Goal: Transaction & Acquisition: Purchase product/service

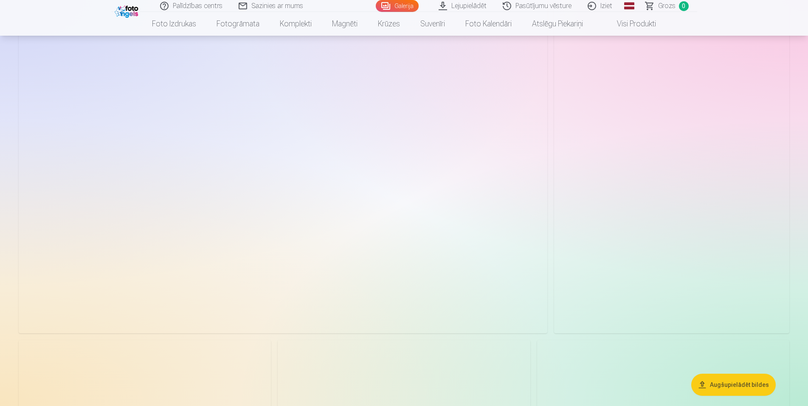
scroll to position [130, 0]
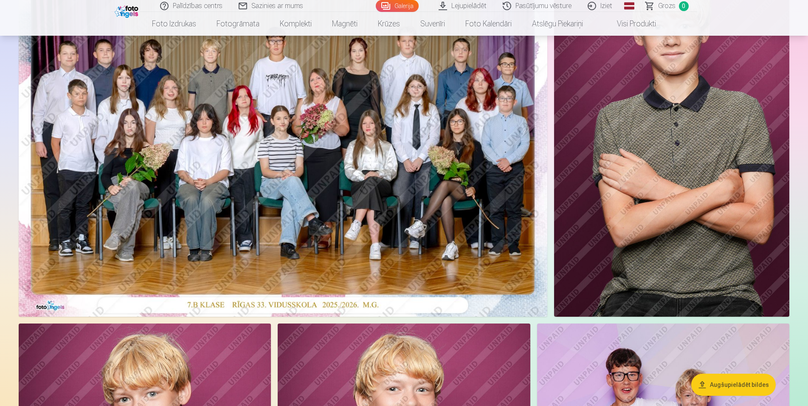
click at [282, 207] on img at bounding box center [283, 139] width 529 height 353
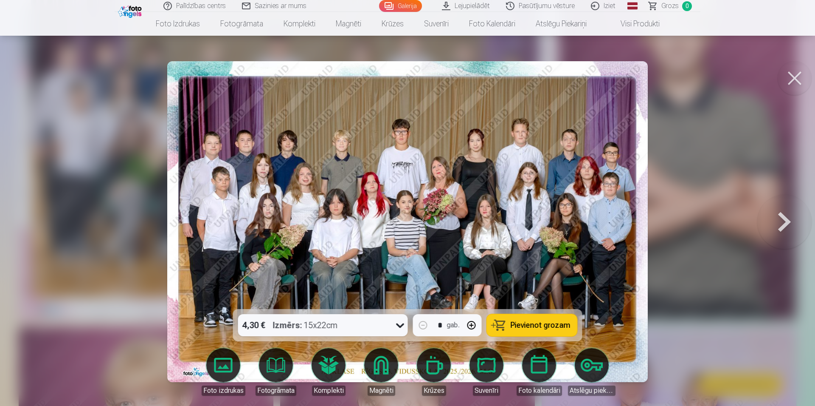
click at [799, 76] on button at bounding box center [795, 78] width 34 height 34
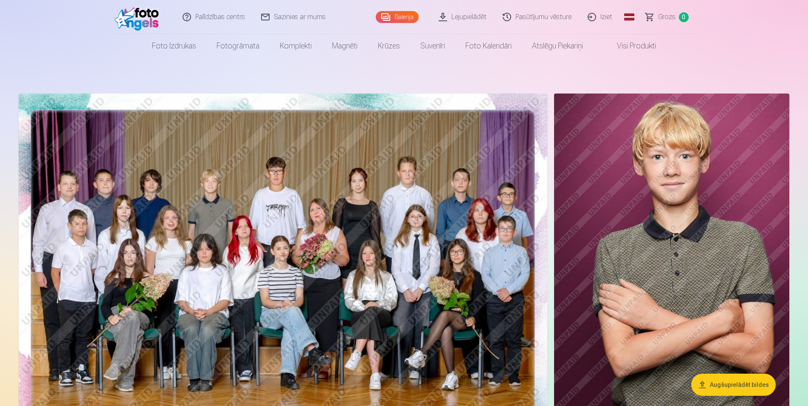
click at [681, 14] on span "0" at bounding box center [684, 17] width 10 height 10
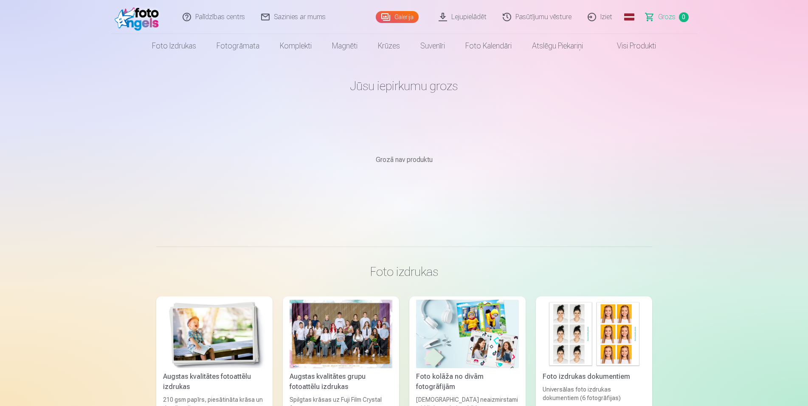
click at [600, 16] on link "Iziet" at bounding box center [600, 17] width 41 height 34
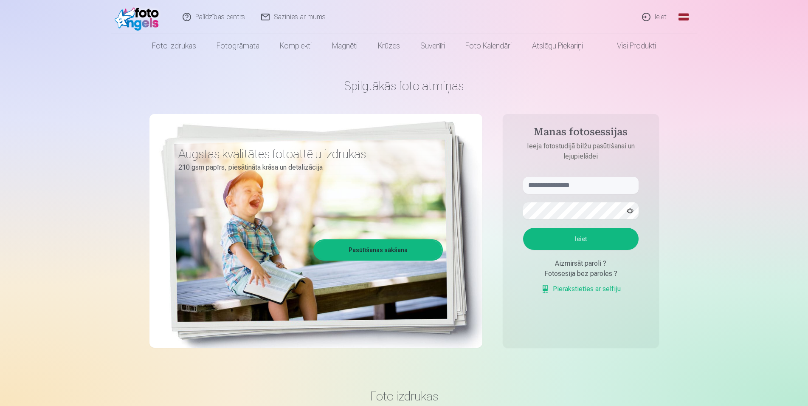
click at [659, 15] on link "Ieiet" at bounding box center [654, 17] width 41 height 34
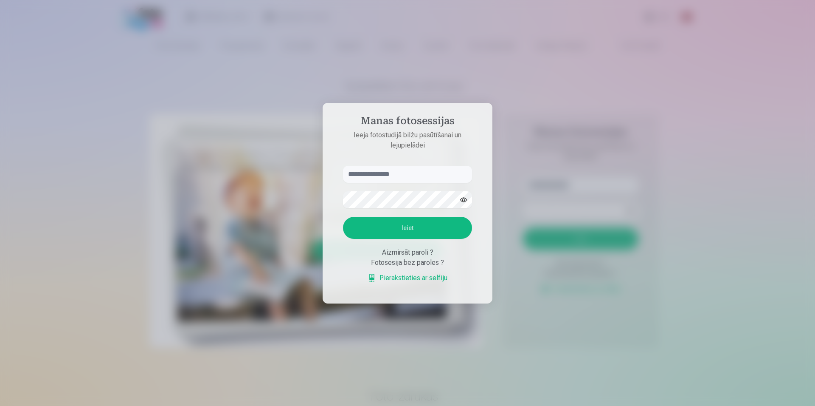
click at [391, 165] on aside "Manas fotosessijas Ieeja fotostudijā bilžu pasūtīšanai un lejupielādei Ieiet Ai…" at bounding box center [408, 203] width 170 height 200
click at [390, 168] on input "text" at bounding box center [407, 174] width 129 height 17
type input "**********"
click at [414, 228] on button "Ieiet" at bounding box center [407, 228] width 129 height 22
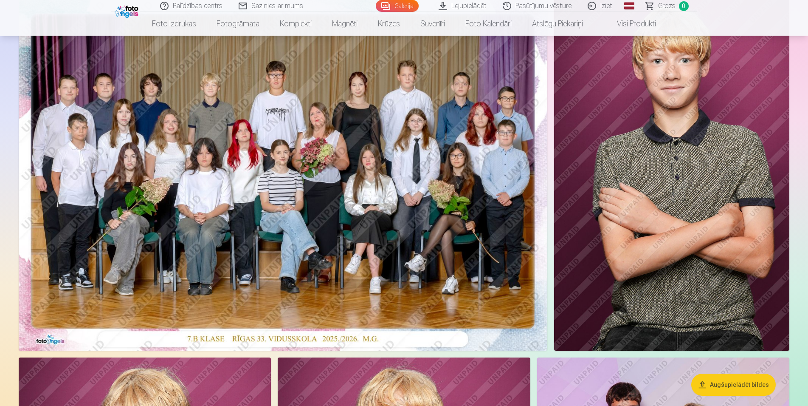
scroll to position [130, 0]
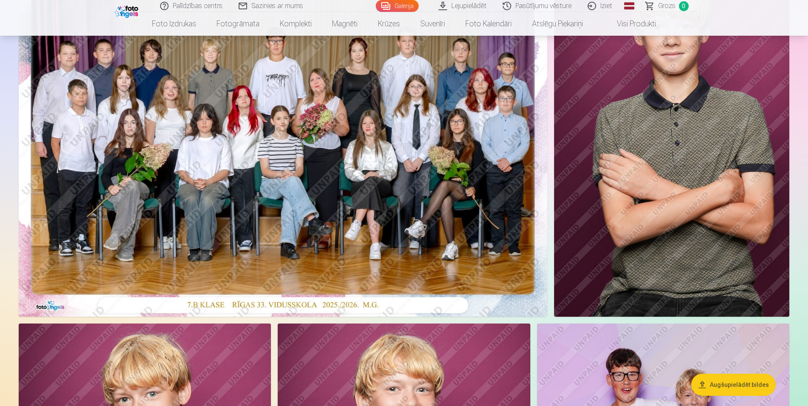
click at [244, 162] on img at bounding box center [283, 139] width 529 height 353
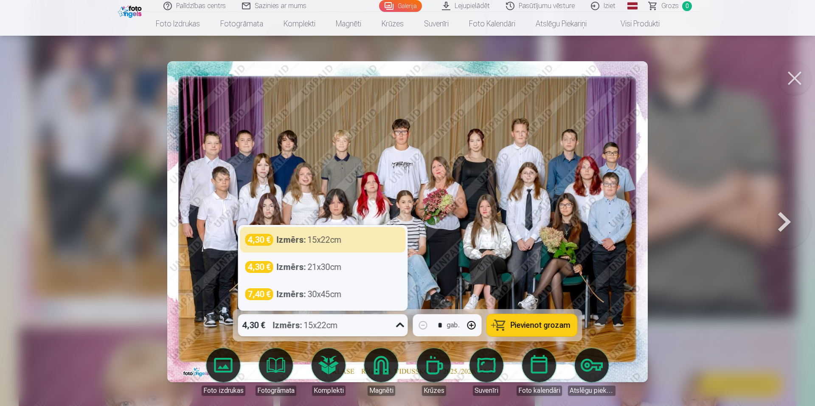
click at [401, 324] on icon at bounding box center [401, 325] width 14 height 14
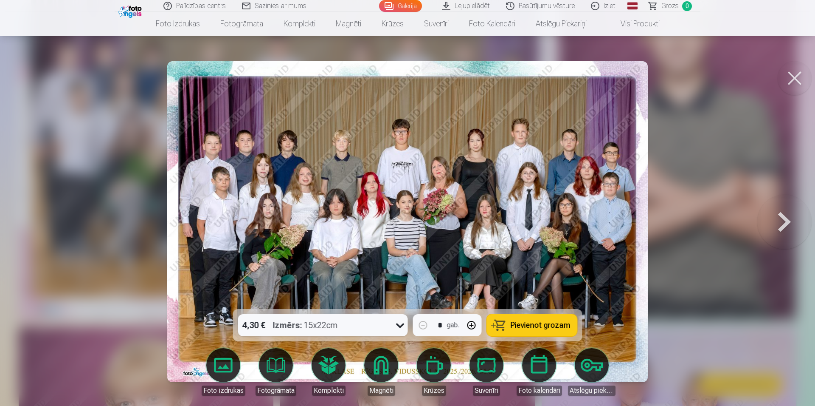
click at [545, 324] on span "Pievienot grozam" at bounding box center [541, 325] width 60 height 8
click at [797, 79] on button at bounding box center [795, 78] width 34 height 34
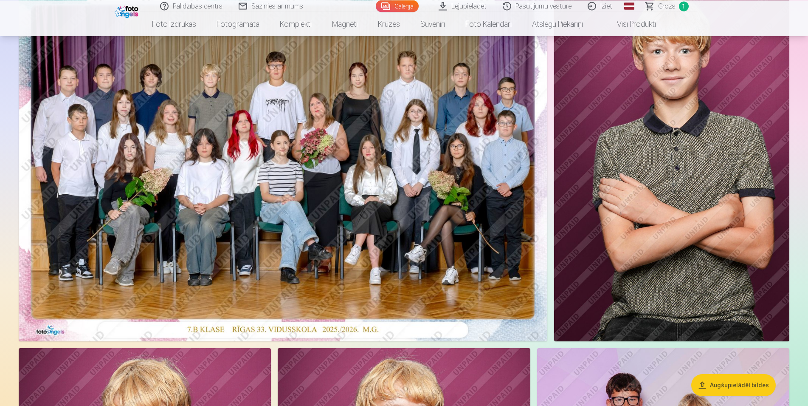
scroll to position [173, 0]
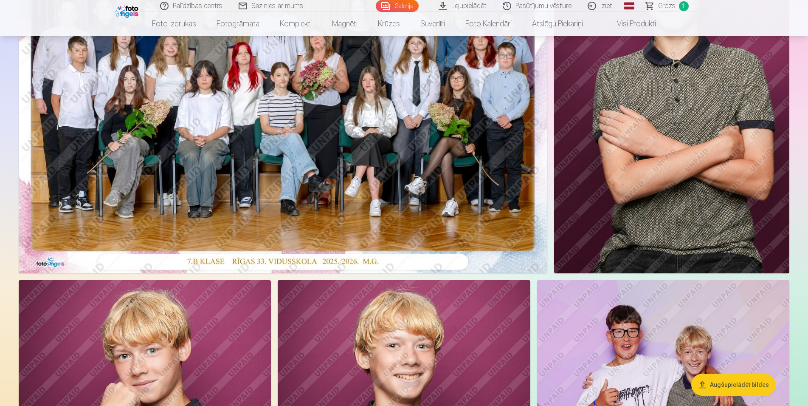
click at [712, 183] on img at bounding box center [671, 96] width 235 height 353
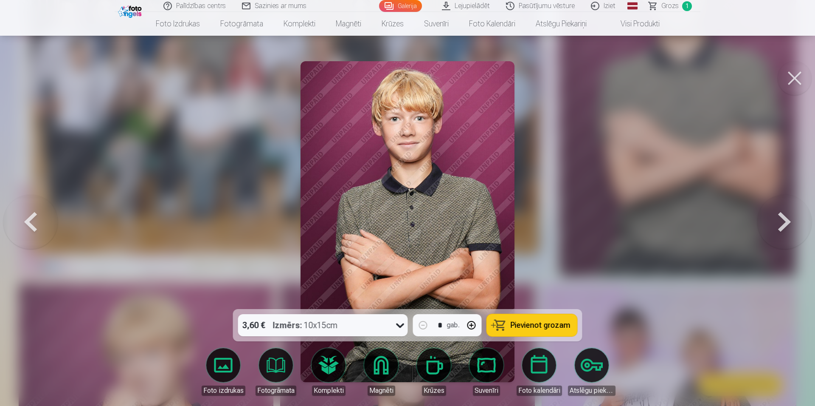
click at [404, 327] on icon at bounding box center [401, 325] width 14 height 14
click at [571, 330] on button "Pievienot grozam" at bounding box center [532, 325] width 90 height 22
click at [791, 78] on button at bounding box center [795, 78] width 34 height 34
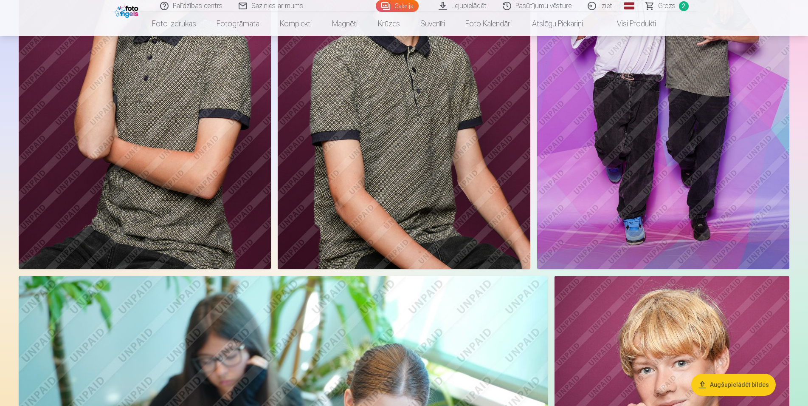
click at [681, 143] on img at bounding box center [663, 79] width 252 height 379
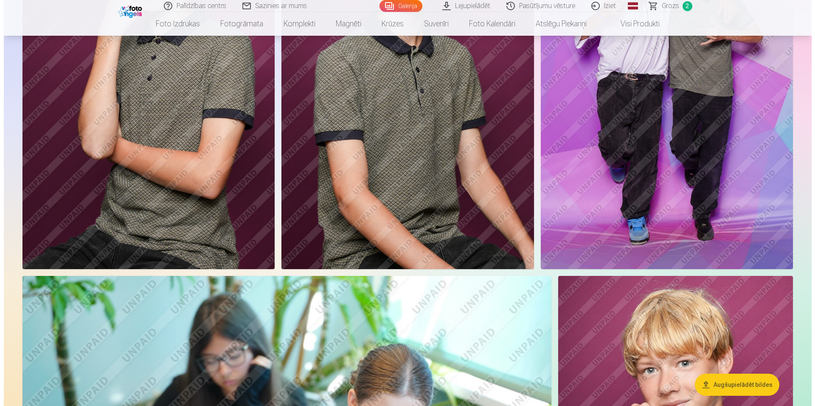
scroll to position [566, 0]
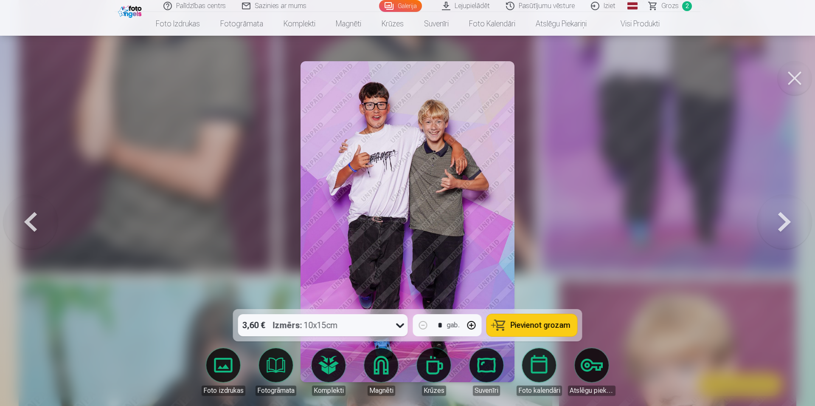
click at [548, 323] on span "Pievienot grozam" at bounding box center [541, 325] width 60 height 8
click at [799, 81] on button at bounding box center [795, 78] width 34 height 34
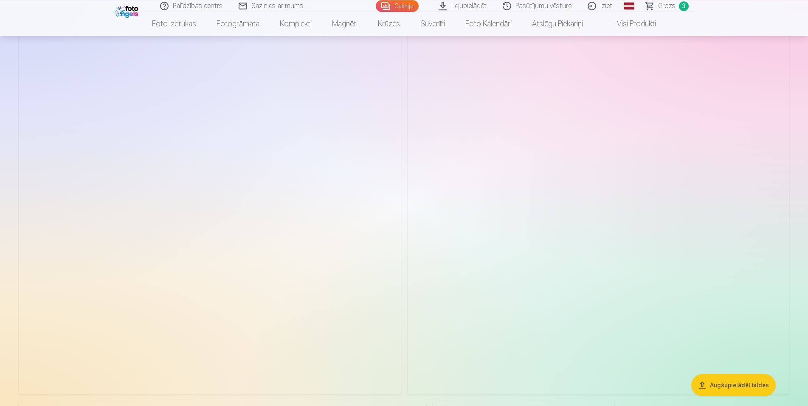
scroll to position [1776, 0]
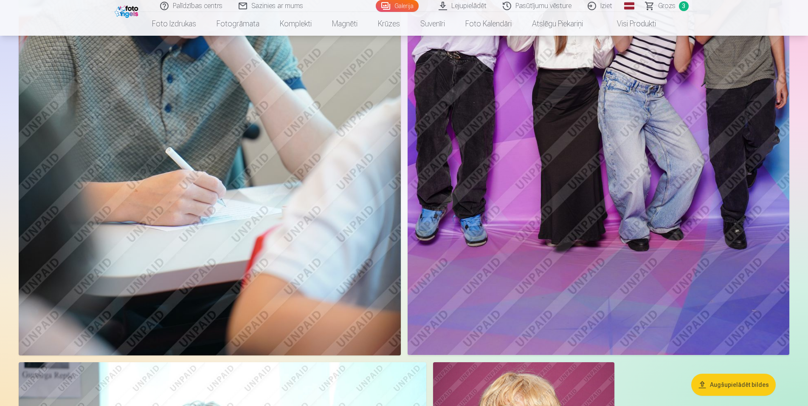
click at [675, 167] on img at bounding box center [599, 68] width 382 height 573
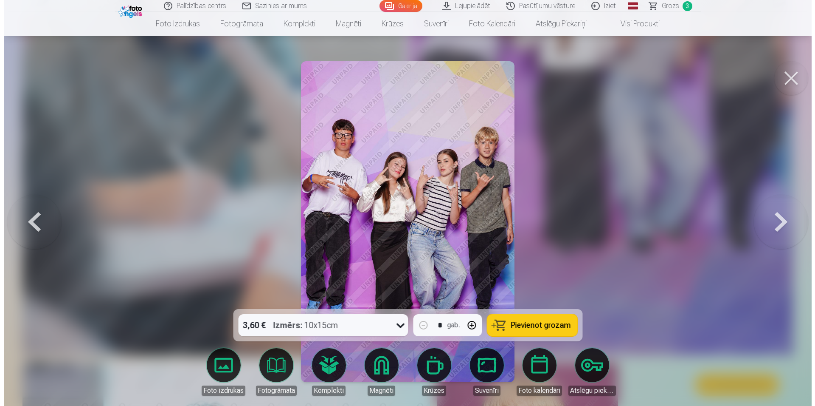
scroll to position [1790, 0]
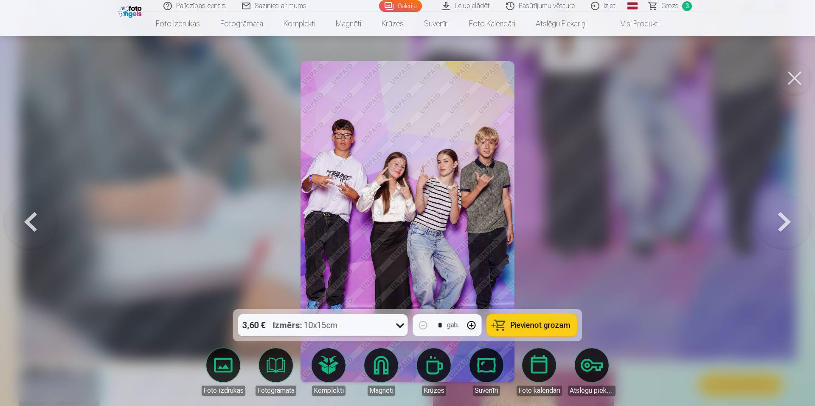
click at [398, 318] on icon at bounding box center [401, 325] width 14 height 14
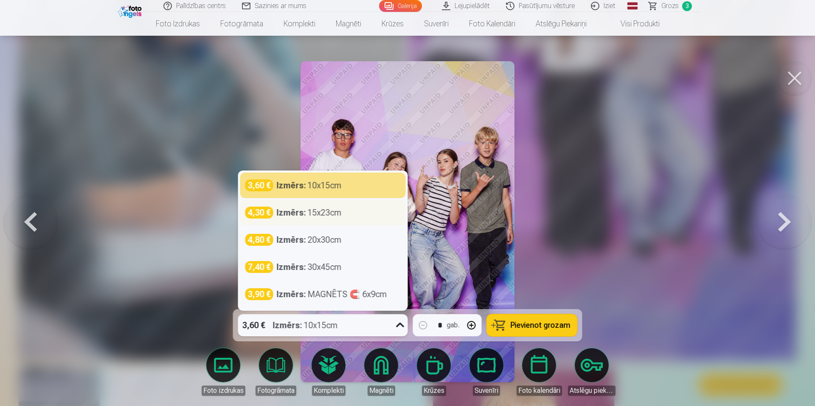
click at [310, 214] on div "Izmērs : 15x23cm" at bounding box center [309, 212] width 65 height 12
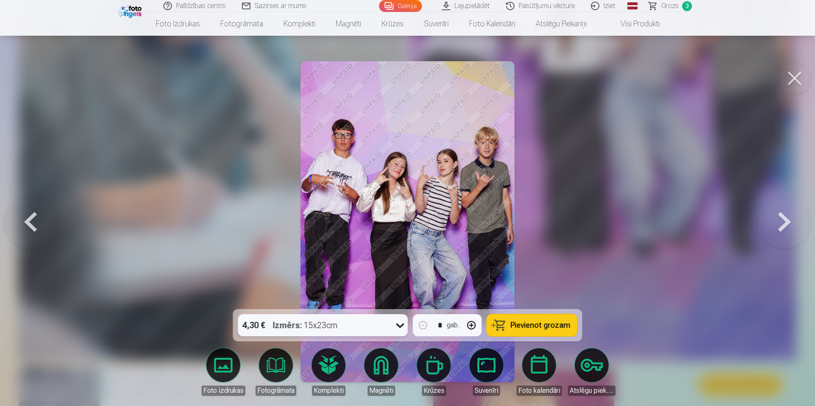
click at [545, 327] on span "Pievienot grozam" at bounding box center [541, 325] width 60 height 8
click at [793, 79] on button at bounding box center [795, 78] width 34 height 34
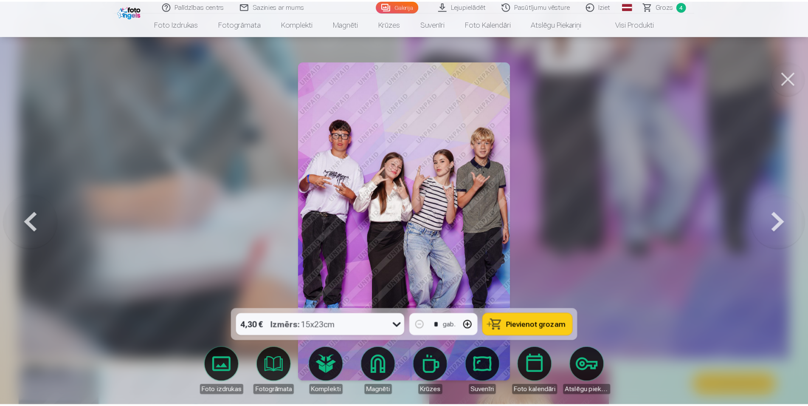
scroll to position [1776, 0]
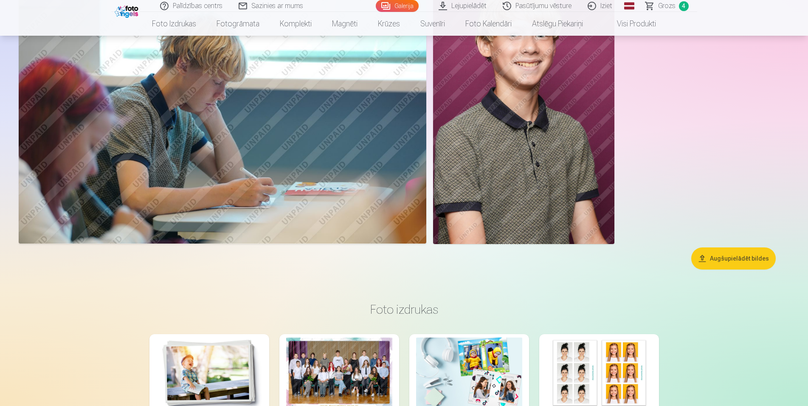
click at [523, 192] on img at bounding box center [523, 108] width 181 height 272
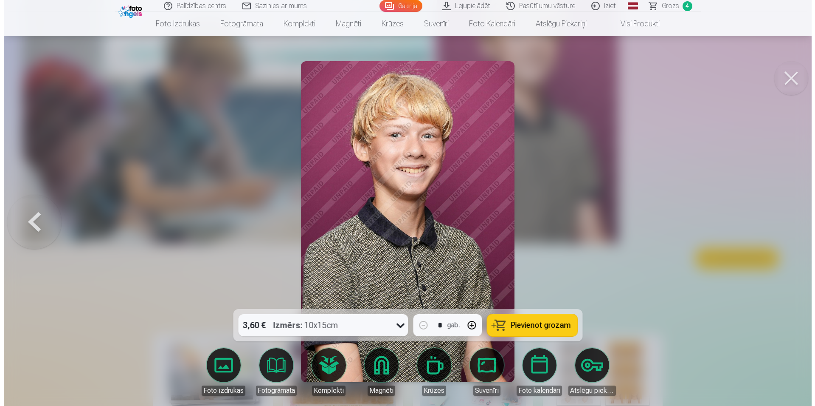
scroll to position [2184, 0]
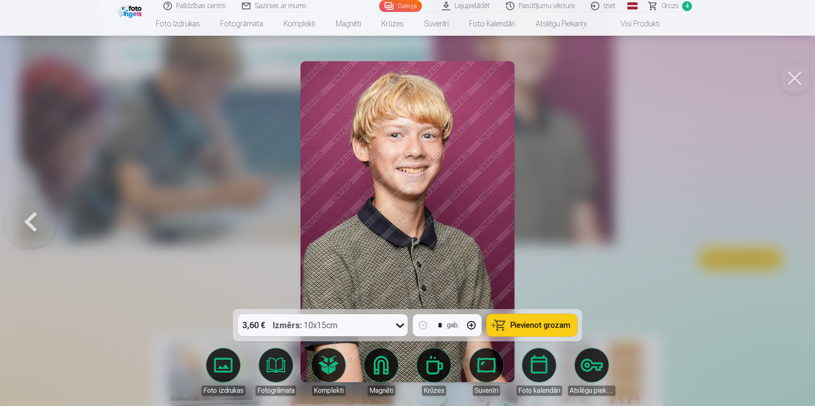
click at [542, 324] on span "Pievienot grozam" at bounding box center [541, 325] width 60 height 8
click at [800, 76] on button at bounding box center [795, 78] width 34 height 34
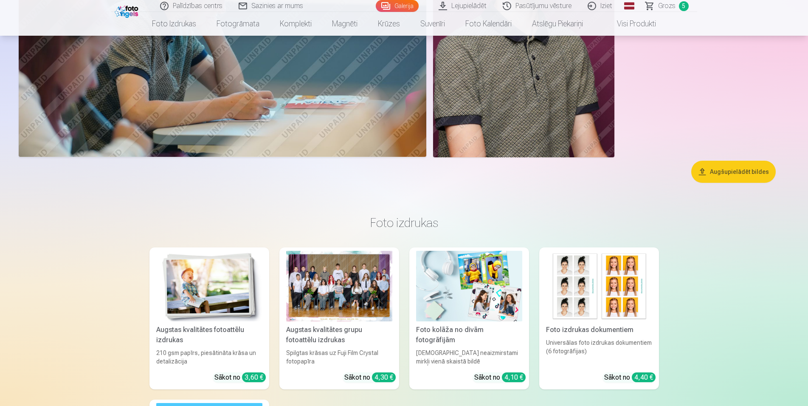
scroll to position [2036, 0]
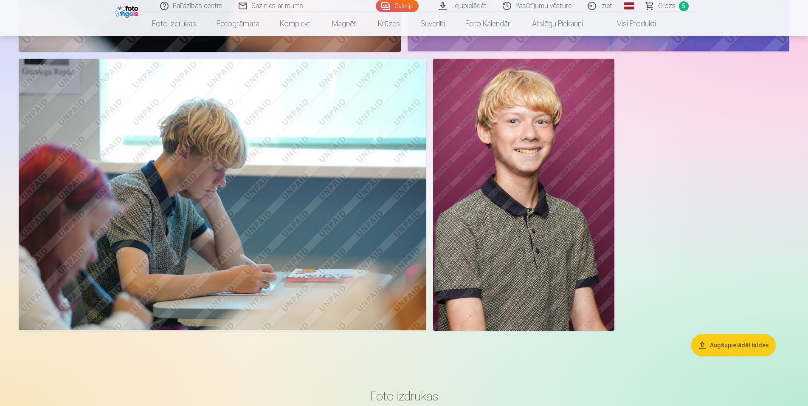
click at [293, 201] on img at bounding box center [223, 195] width 408 height 272
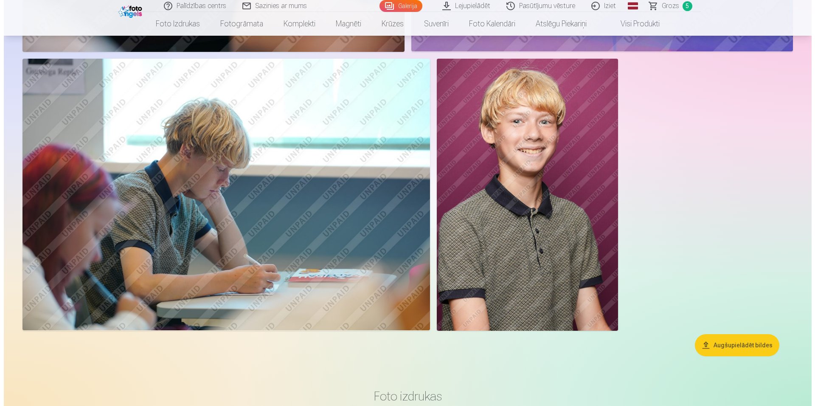
scroll to position [2093, 0]
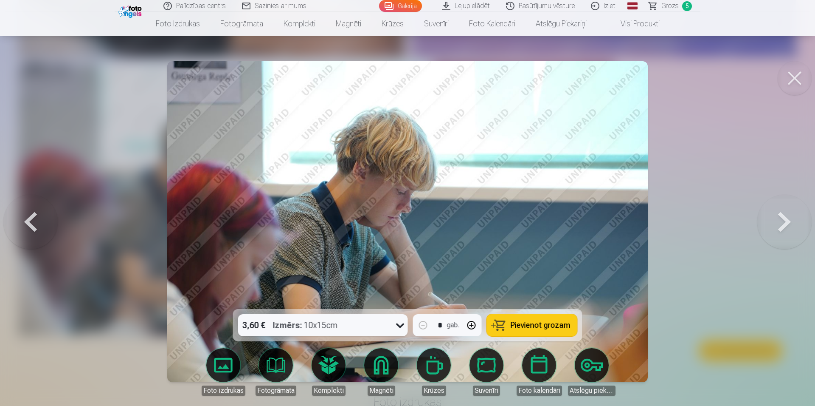
click at [527, 321] on span "Pievienot grozam" at bounding box center [541, 325] width 60 height 8
click at [800, 75] on button at bounding box center [795, 78] width 34 height 34
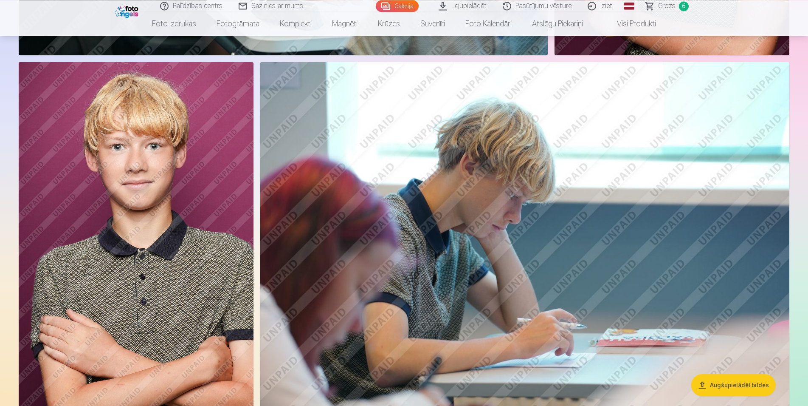
scroll to position [1170, 0]
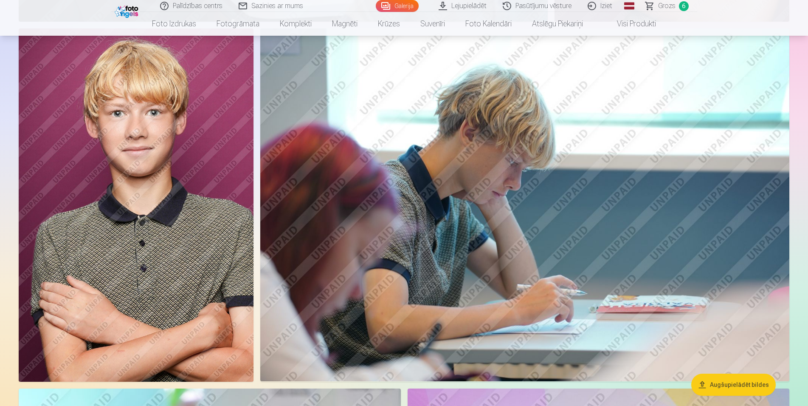
click at [124, 250] on img at bounding box center [136, 204] width 235 height 352
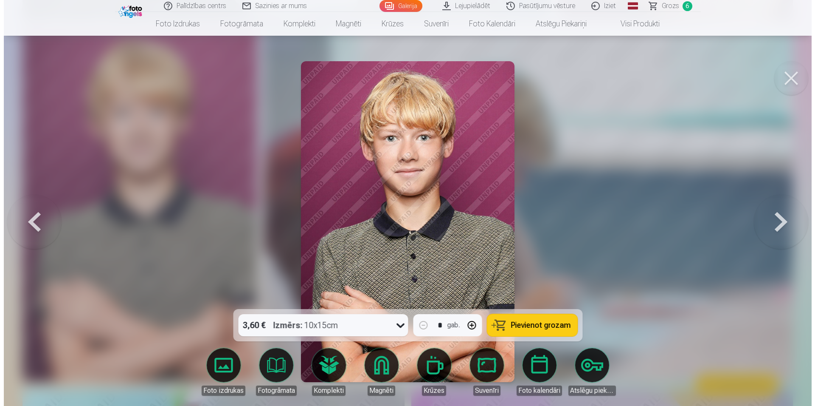
scroll to position [1176, 0]
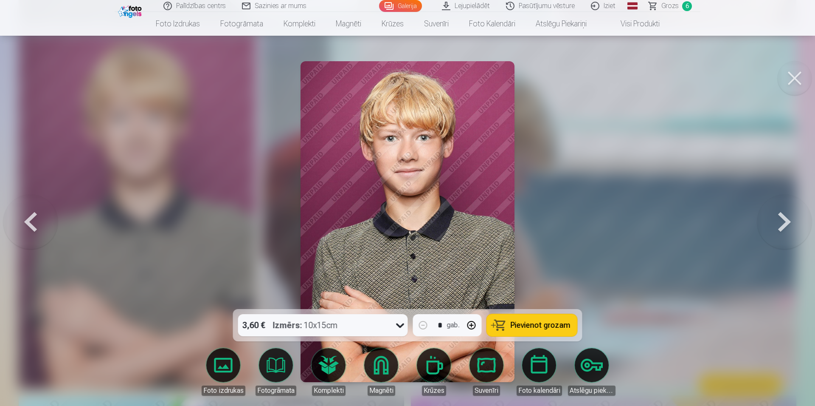
click at [545, 319] on button "Pievienot grozam" at bounding box center [532, 325] width 90 height 22
click at [798, 78] on button at bounding box center [795, 78] width 34 height 34
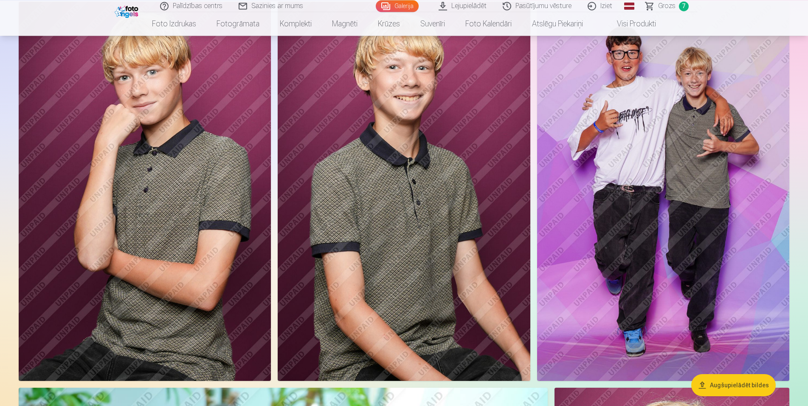
scroll to position [476, 0]
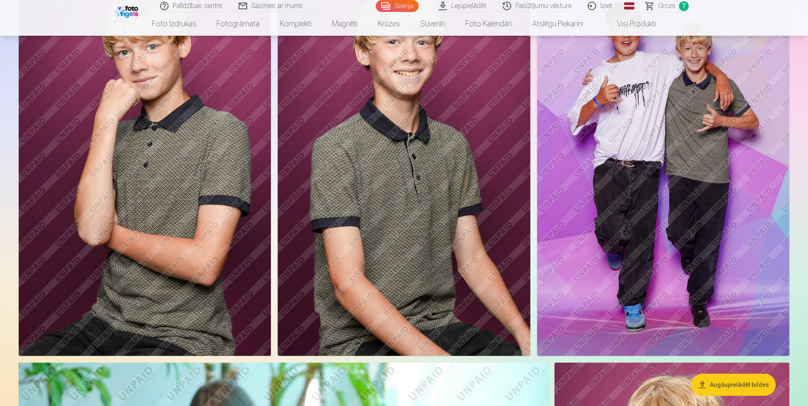
click at [441, 202] on img at bounding box center [404, 166] width 252 height 379
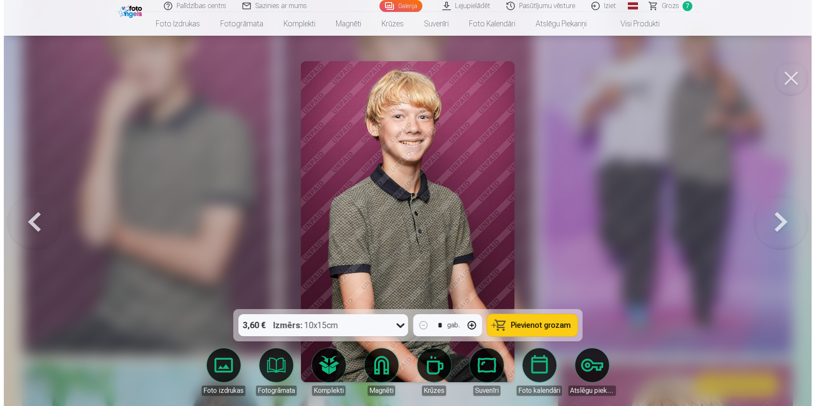
scroll to position [479, 0]
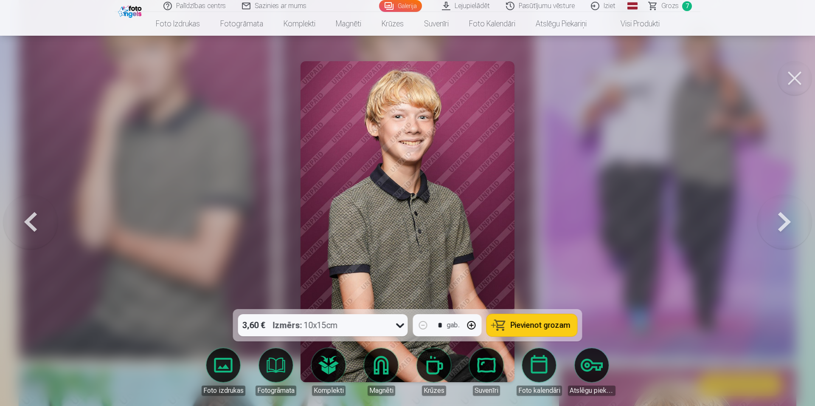
click at [552, 329] on span "Pievienot grozam" at bounding box center [541, 325] width 60 height 8
click at [801, 78] on button at bounding box center [795, 78] width 34 height 34
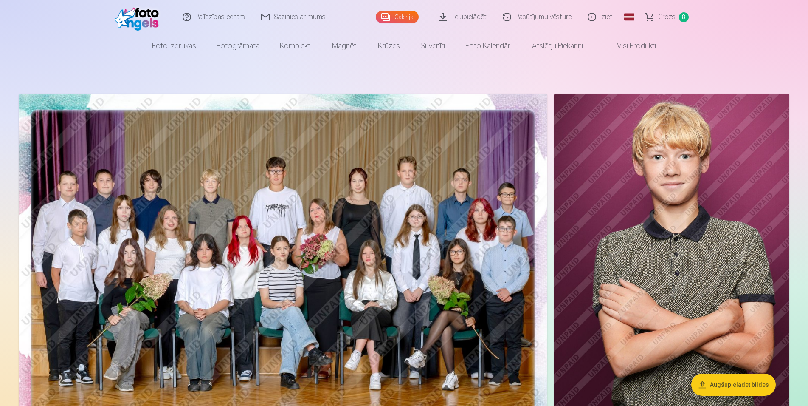
click at [667, 15] on span "Grozs" at bounding box center [666, 17] width 17 height 10
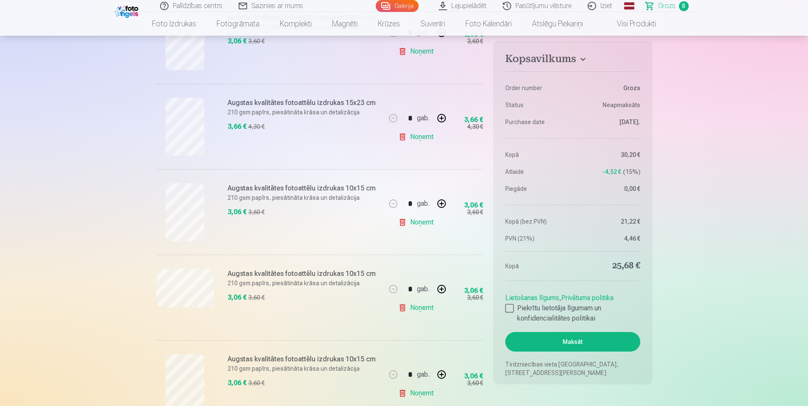
scroll to position [520, 0]
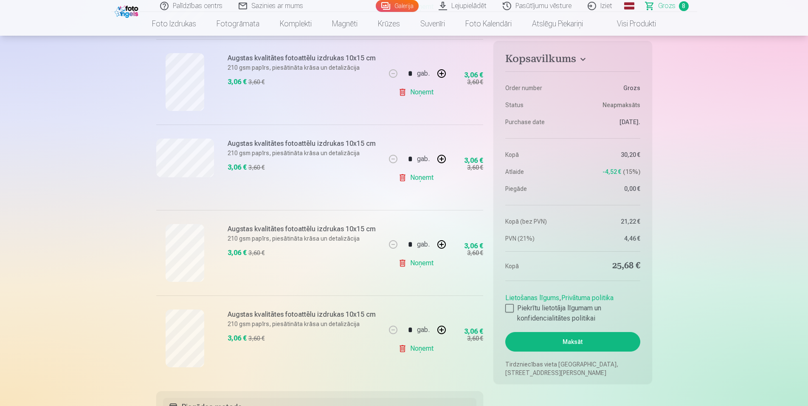
click at [417, 259] on link "Noņemt" at bounding box center [417, 262] width 39 height 17
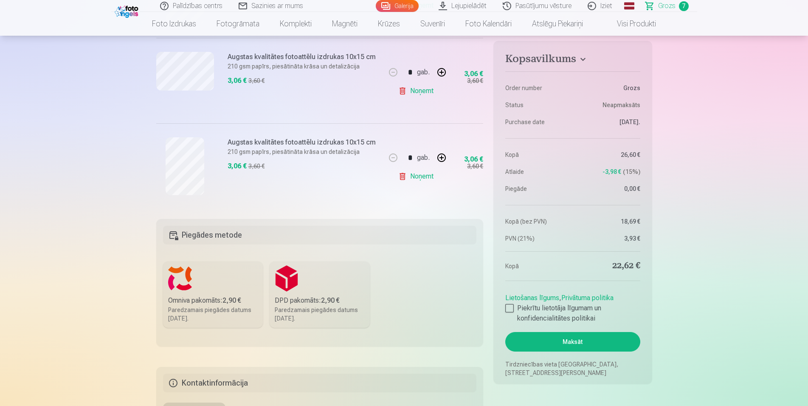
scroll to position [650, 0]
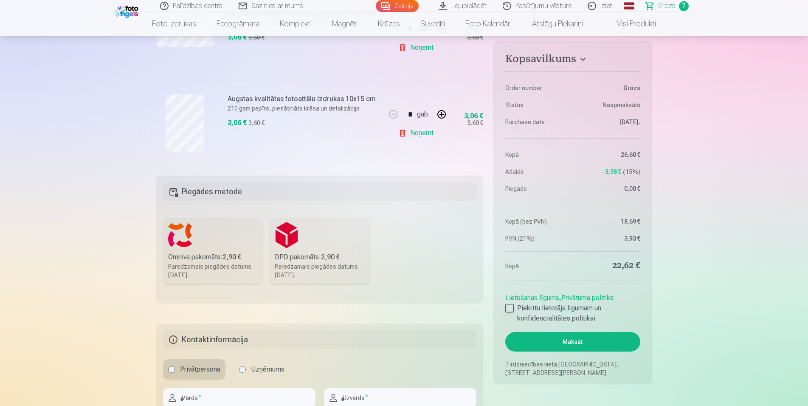
click at [510, 305] on div at bounding box center [509, 308] width 8 height 8
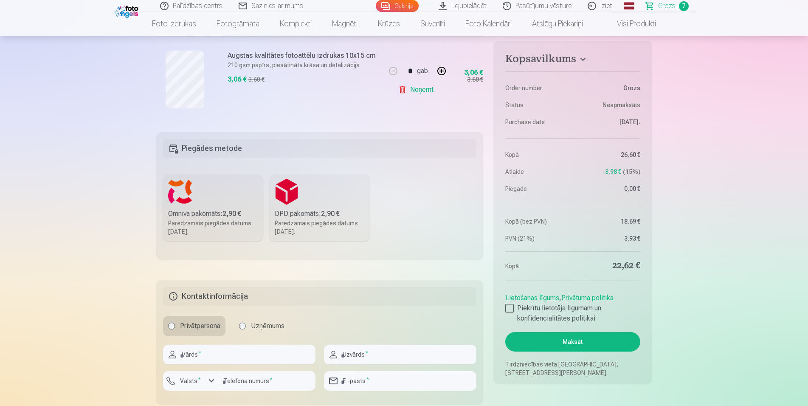
scroll to position [736, 0]
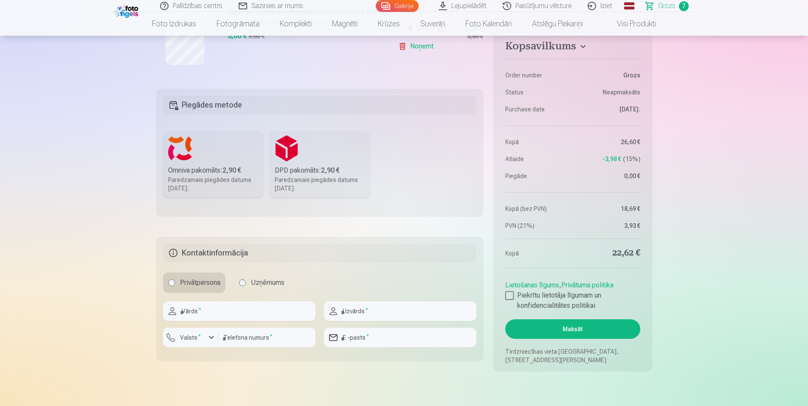
click at [310, 153] on label "DPD pakomāts : 2,90 € Paredzamais piegādes datums [DATE]." at bounding box center [320, 164] width 100 height 66
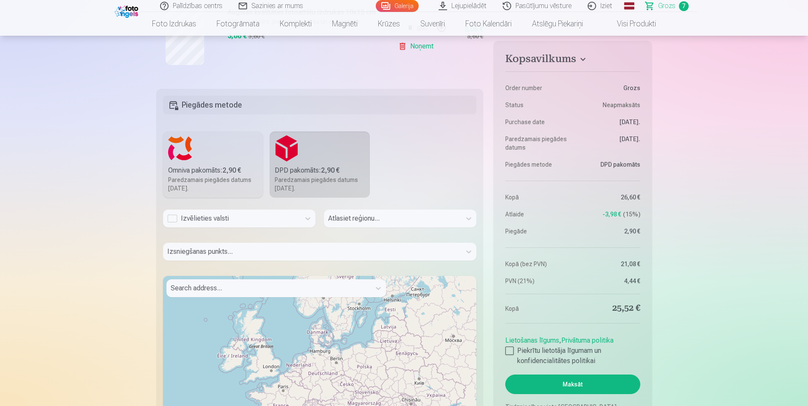
click at [214, 215] on div "Izvēlieties valsti" at bounding box center [231, 218] width 129 height 10
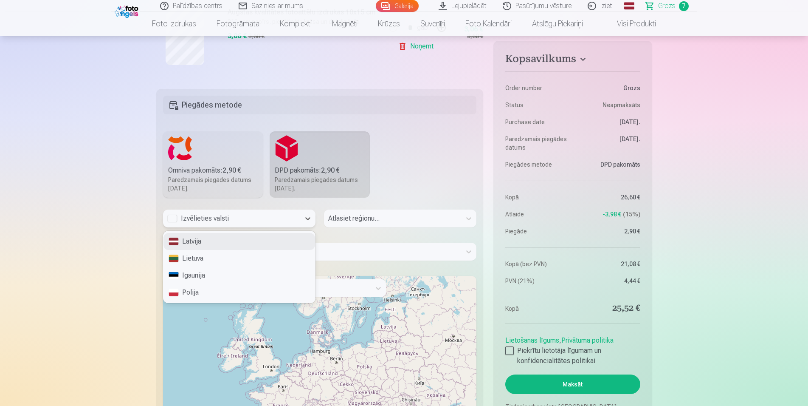
click at [196, 242] on div "Latvija" at bounding box center [239, 241] width 152 height 17
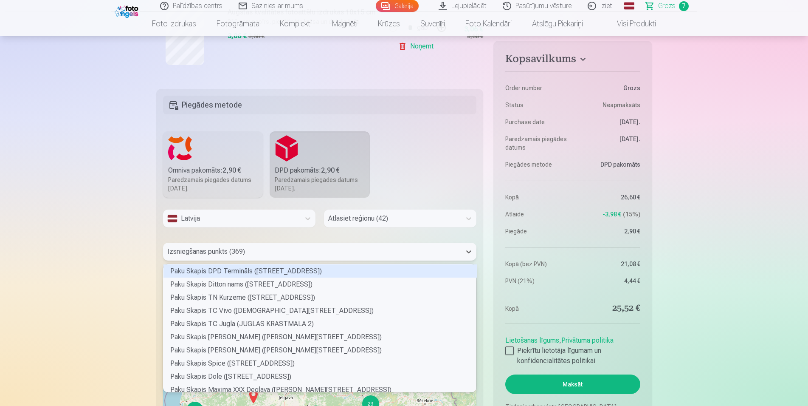
click at [254, 248] on div at bounding box center [312, 251] width 290 height 12
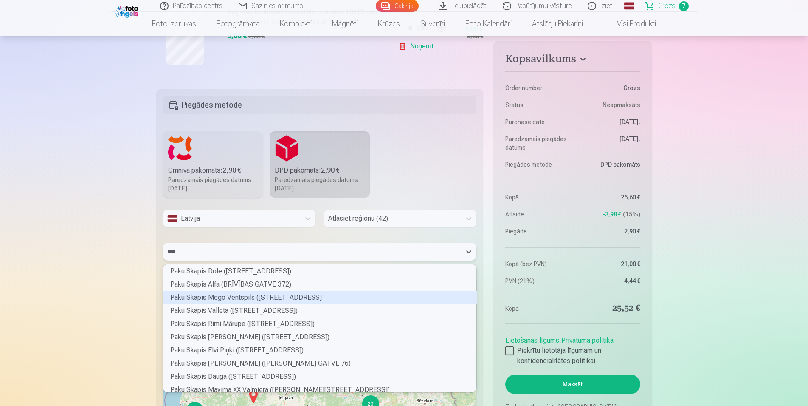
scroll to position [45, 306]
type input "****"
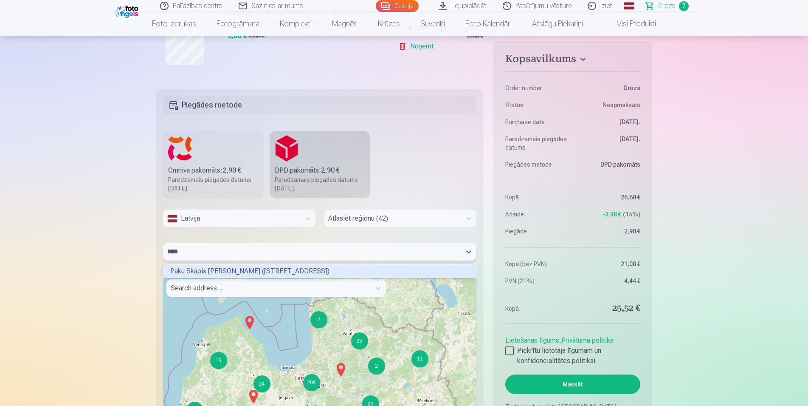
scroll to position [6, 313]
click at [302, 271] on div "Paku Skapis [PERSON_NAME] ([STREET_ADDRESS])" at bounding box center [320, 270] width 314 height 13
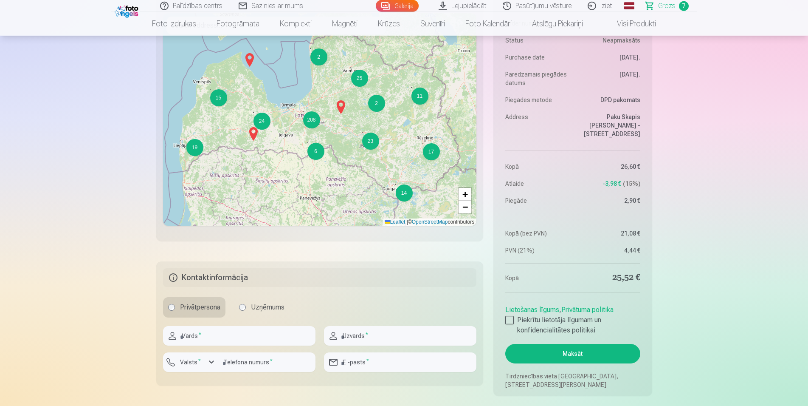
scroll to position [1040, 0]
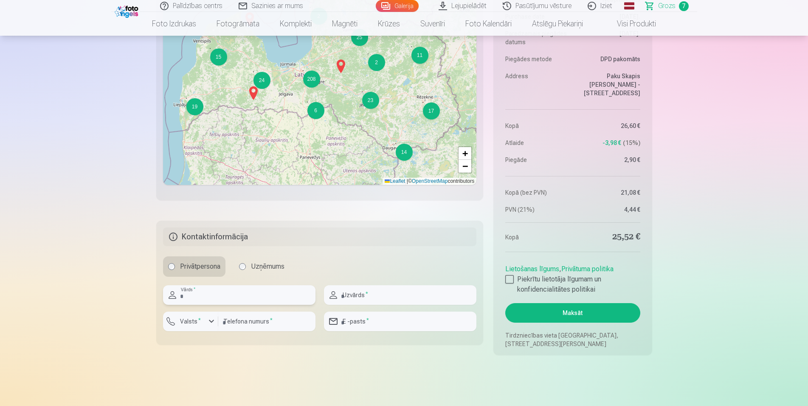
click at [194, 289] on input "text" at bounding box center [239, 295] width 152 height 20
type input "****"
type input "********"
click at [248, 316] on input "number" at bounding box center [266, 321] width 97 height 20
type input "********"
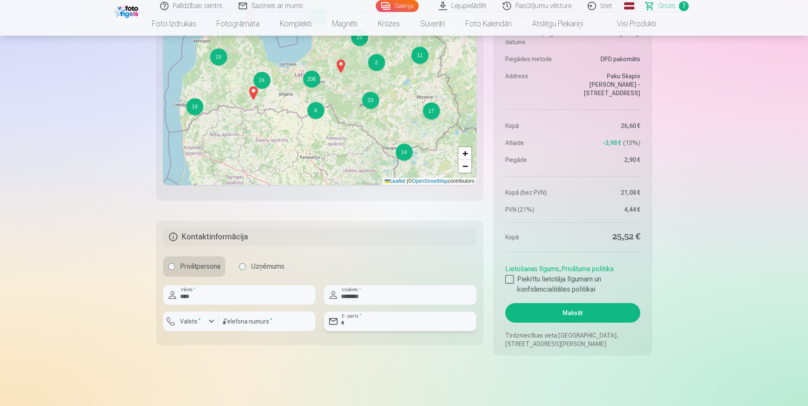
click at [423, 325] on input "email" at bounding box center [400, 321] width 152 height 20
type input "**********"
click at [566, 310] on button "Maksāt" at bounding box center [572, 313] width 135 height 20
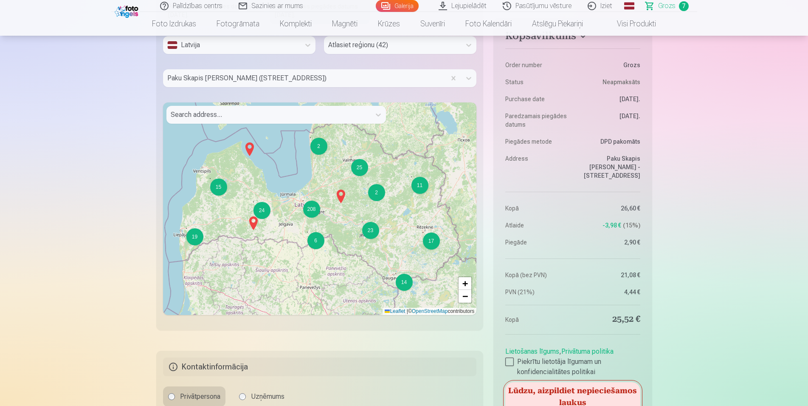
scroll to position [693, 0]
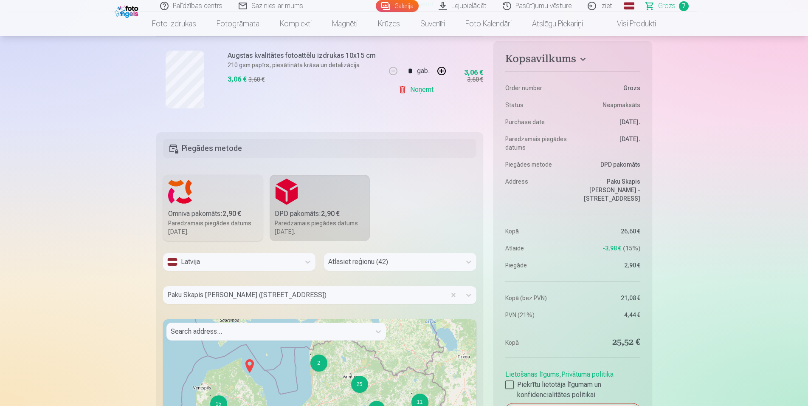
click at [360, 265] on div at bounding box center [392, 262] width 129 height 12
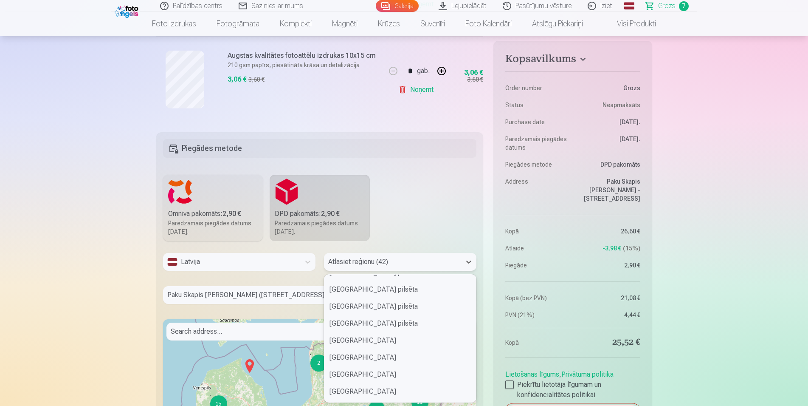
scroll to position [138, 0]
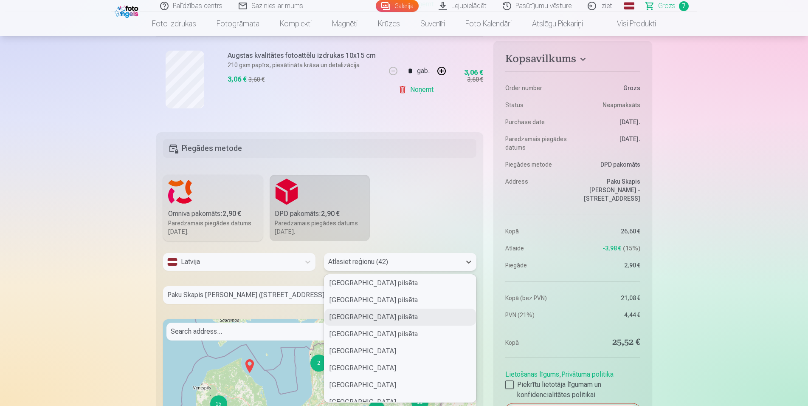
click at [347, 320] on div "[GEOGRAPHIC_DATA] pilsēta" at bounding box center [400, 316] width 152 height 17
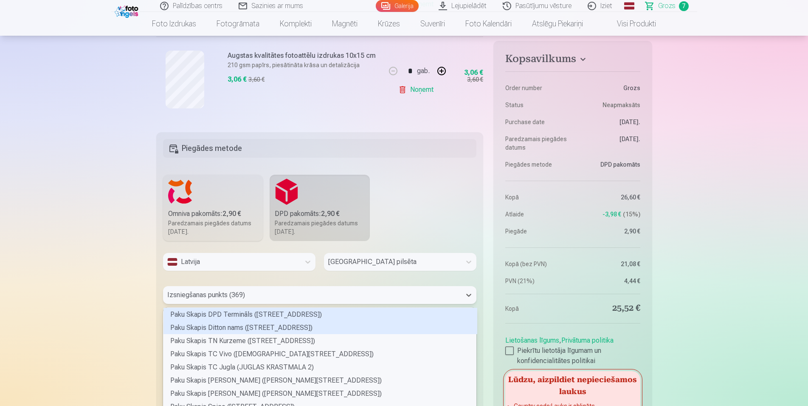
click at [197, 292] on div "369 results available. Use Up and Down to choose options, press Enter to select…" at bounding box center [320, 295] width 314 height 18
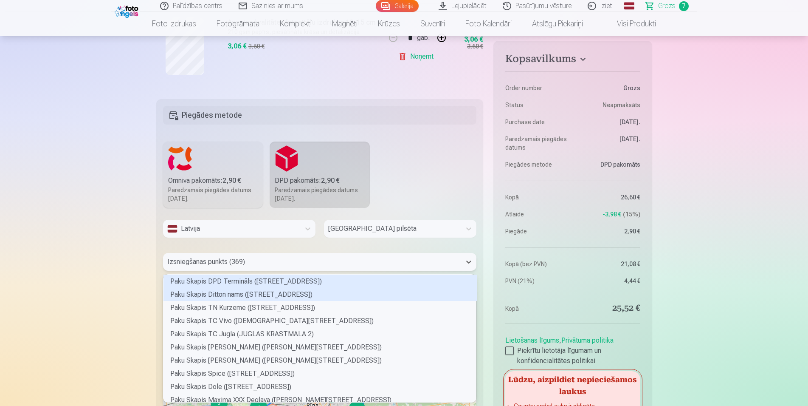
scroll to position [120, 306]
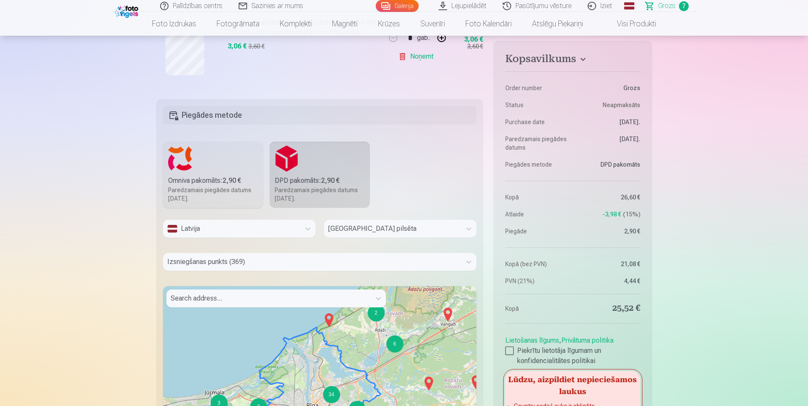
click at [187, 251] on div "Latvija [GEOGRAPHIC_DATA] pilsēta Izsniegšanas punkts (369) Search address... 2…" at bounding box center [320, 359] width 314 height 279
click at [186, 258] on div at bounding box center [312, 262] width 290 height 12
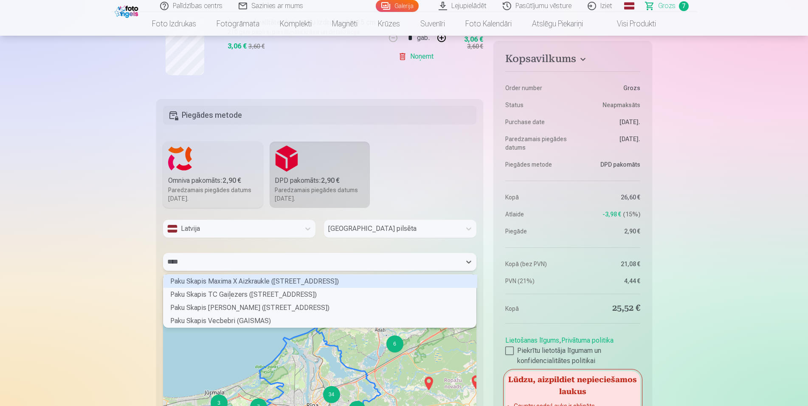
scroll to position [6, 313]
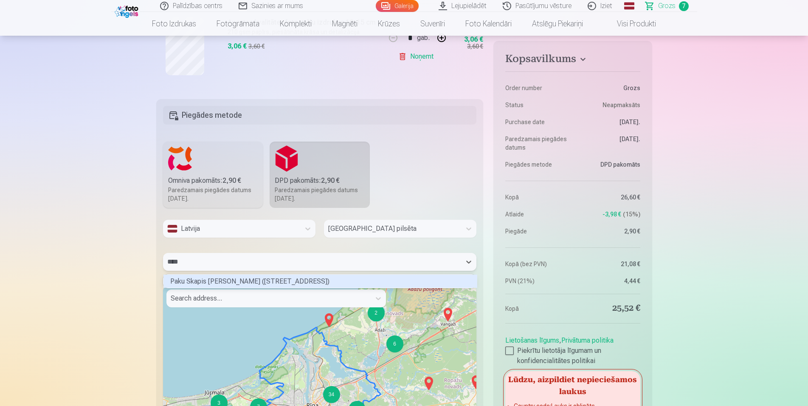
type input "*****"
click at [285, 276] on div "Paku Skapis [PERSON_NAME] ([STREET_ADDRESS])" at bounding box center [320, 280] width 314 height 13
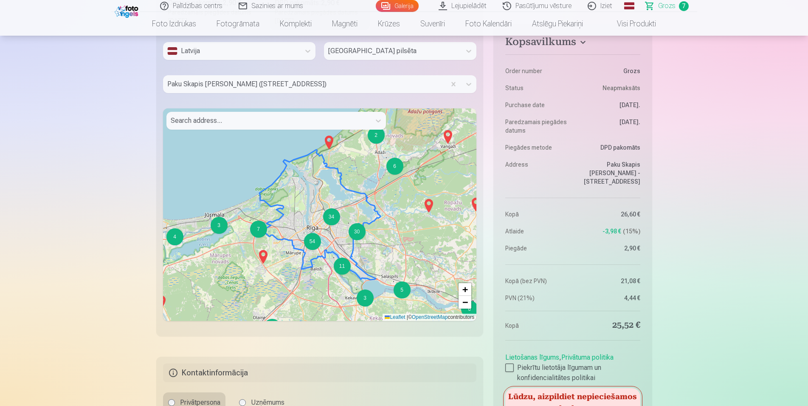
scroll to position [1073, 0]
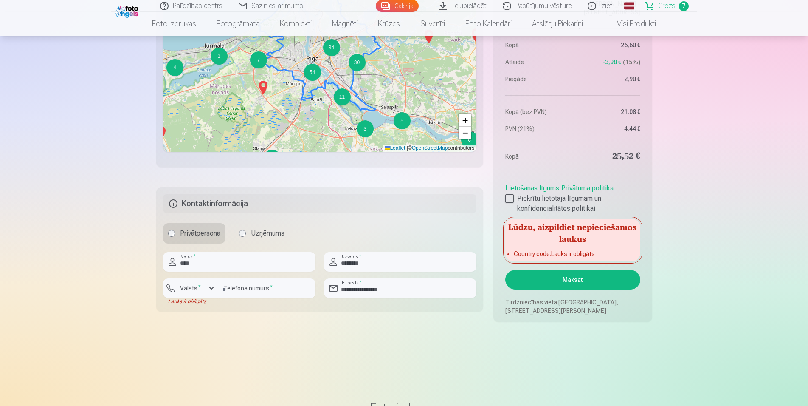
click at [584, 277] on button "Maksāt" at bounding box center [572, 280] width 135 height 20
click at [564, 233] on h5 "Lūdzu, aizpildiet nepieciešamos laukus" at bounding box center [572, 232] width 135 height 27
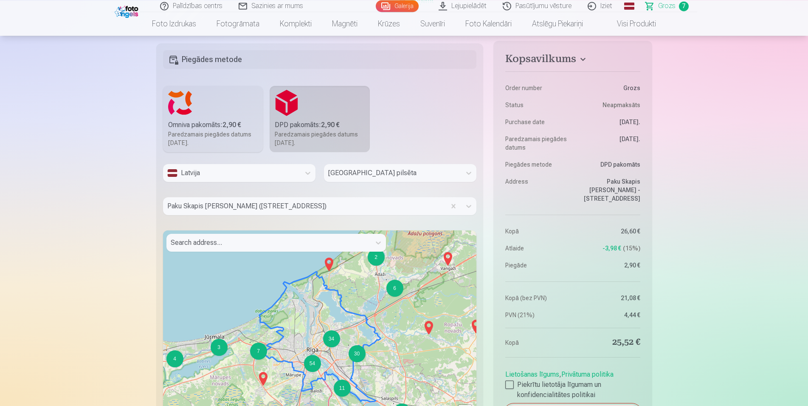
scroll to position [823, 0]
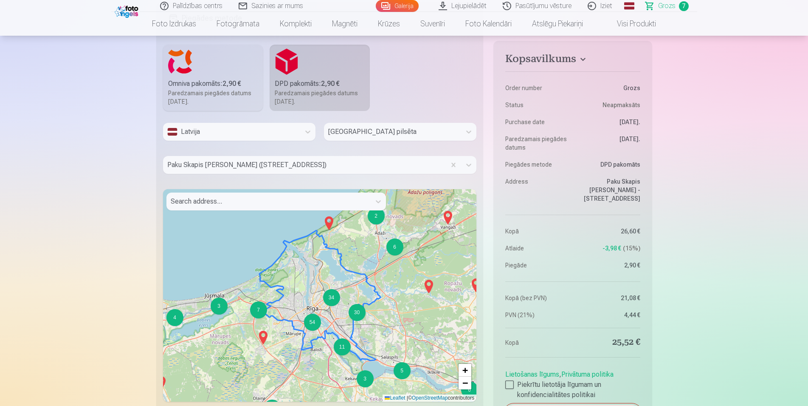
click at [356, 135] on div at bounding box center [392, 132] width 129 height 12
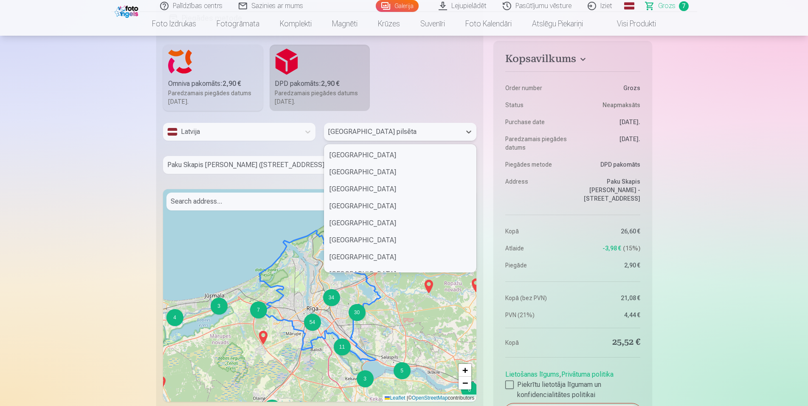
scroll to position [0, 0]
click at [370, 130] on div at bounding box center [392, 132] width 129 height 12
click at [372, 124] on div "[GEOGRAPHIC_DATA] pilsēta" at bounding box center [392, 132] width 137 height 18
click at [349, 257] on div "[GEOGRAPHIC_DATA] pilsēta" at bounding box center [400, 257] width 152 height 17
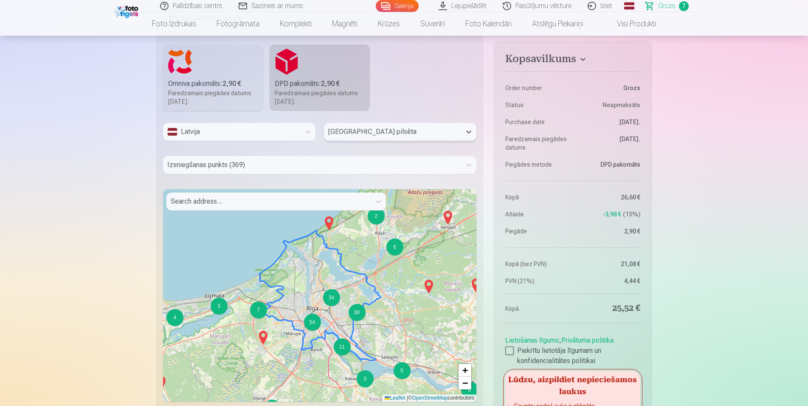
click at [233, 166] on div at bounding box center [312, 165] width 290 height 12
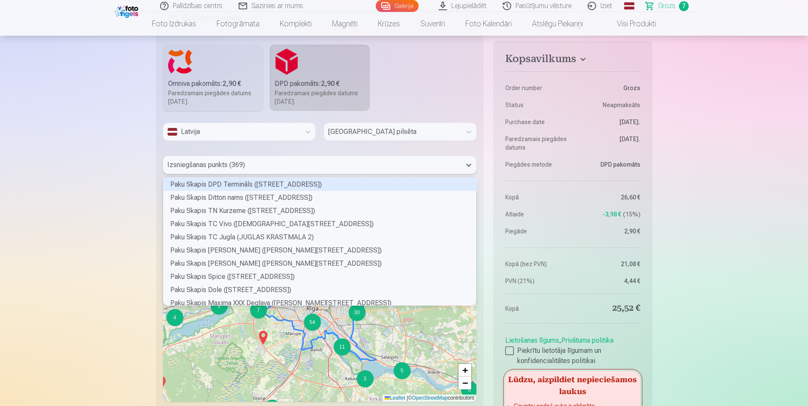
scroll to position [120, 306]
click at [206, 163] on div at bounding box center [312, 165] width 290 height 12
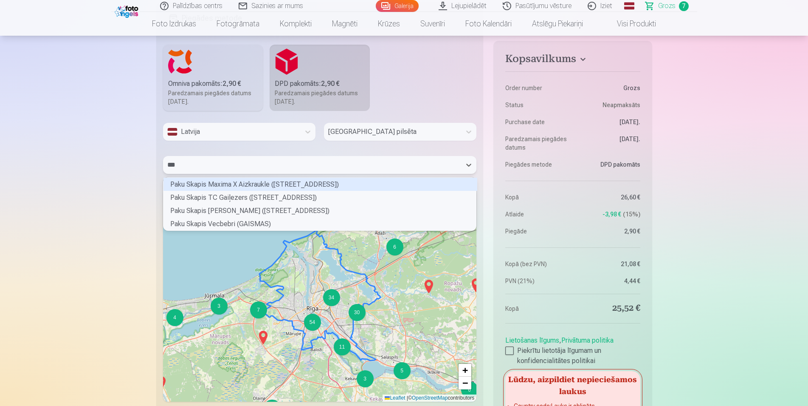
scroll to position [45, 306]
type input "****"
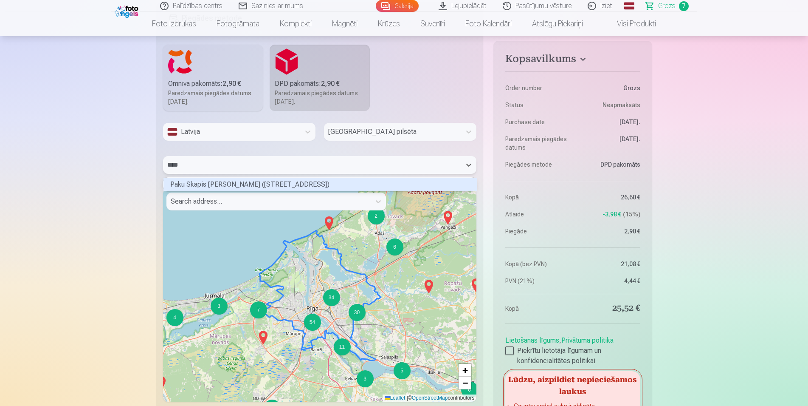
scroll to position [0, 0]
click at [299, 181] on div "Paku Skapis [PERSON_NAME] ([STREET_ADDRESS])" at bounding box center [320, 184] width 314 height 13
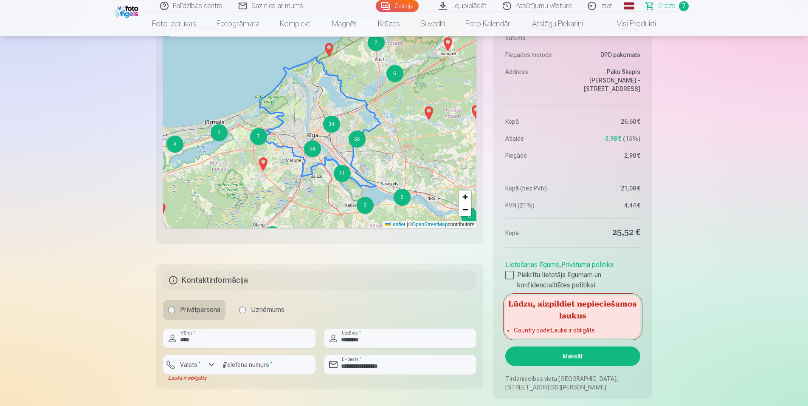
click at [343, 290] on fieldset "**********" at bounding box center [319, 326] width 327 height 124
click at [226, 341] on input "****" at bounding box center [239, 338] width 152 height 20
click at [391, 339] on input "********" at bounding box center [400, 338] width 152 height 20
click at [392, 362] on input "**********" at bounding box center [400, 365] width 152 height 20
click at [260, 363] on input "********" at bounding box center [266, 365] width 97 height 20
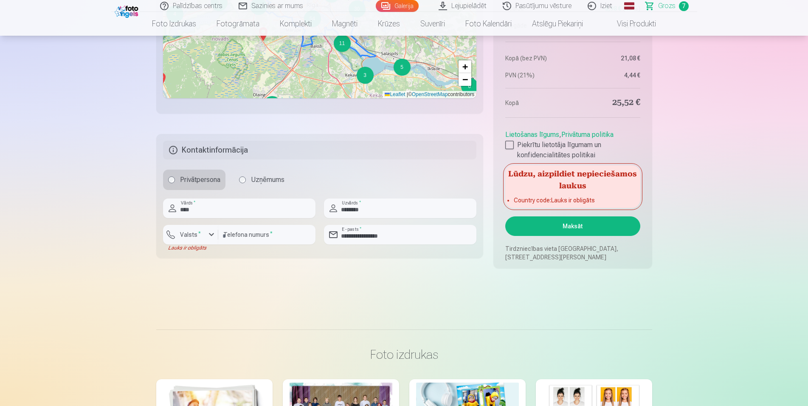
click at [553, 200] on li "Country code : Lauks ir obligāts" at bounding box center [573, 200] width 118 height 8
click at [578, 223] on button "Maksāt" at bounding box center [572, 226] width 135 height 20
click at [572, 225] on button "Maksāt" at bounding box center [572, 226] width 135 height 20
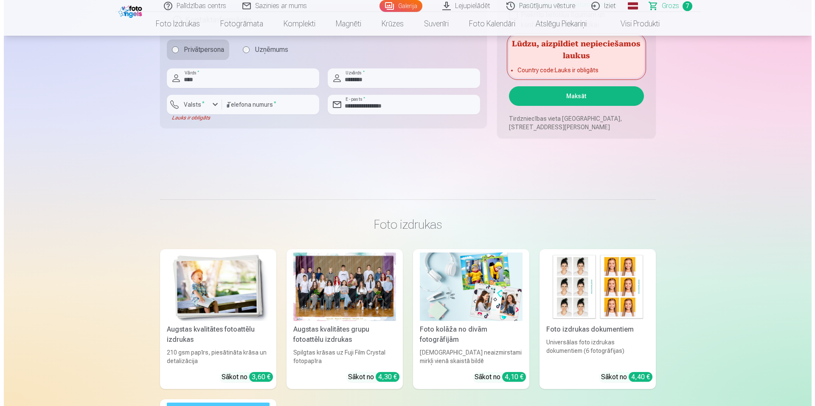
scroll to position [1083, 0]
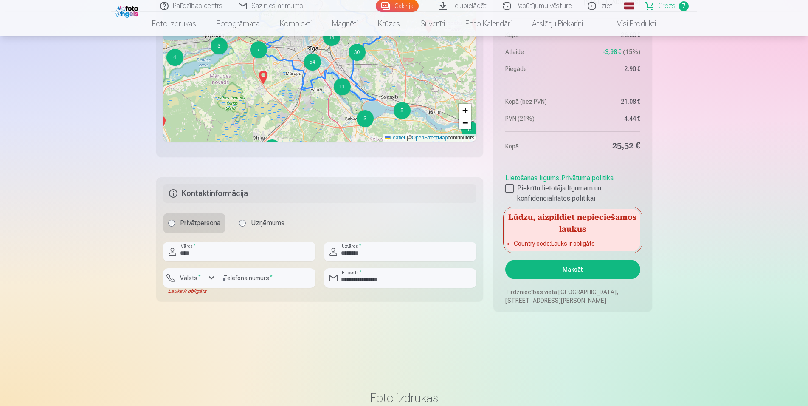
click at [585, 269] on button "Maksāt" at bounding box center [572, 269] width 135 height 20
click at [566, 236] on div "Lūdzu, aizpildiet nepieciešamos laukus Country code : Lauks ir obligāts" at bounding box center [572, 230] width 135 height 42
click at [564, 245] on li "Country code : Lauks ir obligāts" at bounding box center [573, 243] width 118 height 8
click at [530, 217] on h5 "Lūdzu, aizpildiet nepieciešamos laukus" at bounding box center [572, 222] width 135 height 27
click at [510, 191] on div at bounding box center [509, 188] width 8 height 8
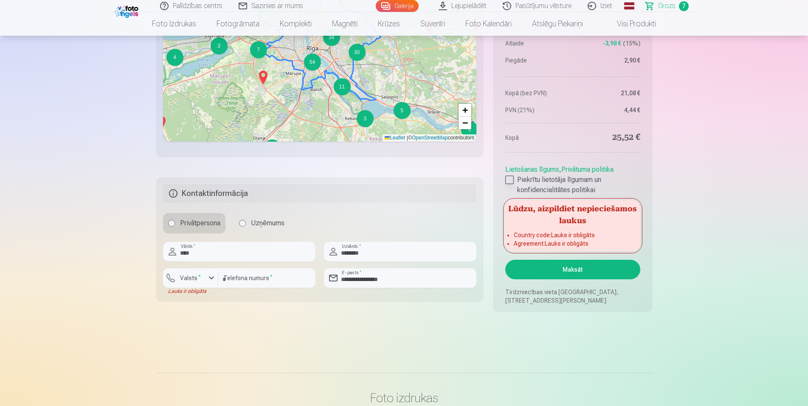
click at [510, 179] on div at bounding box center [509, 179] width 8 height 8
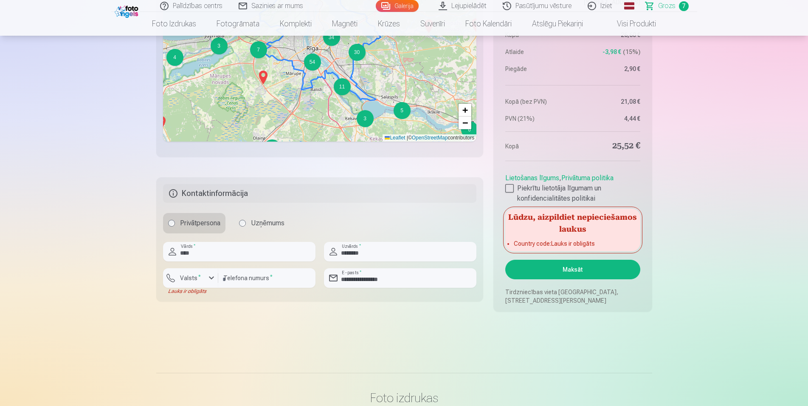
click at [566, 239] on li "Country code : Lauks ir obligāts" at bounding box center [573, 243] width 118 height 8
click at [576, 271] on button "Maksāt" at bounding box center [572, 269] width 135 height 20
click at [183, 276] on label "Valsts *" at bounding box center [191, 277] width 28 height 8
click at [221, 295] on li "+371 Latvija" at bounding box center [200, 297] width 60 height 17
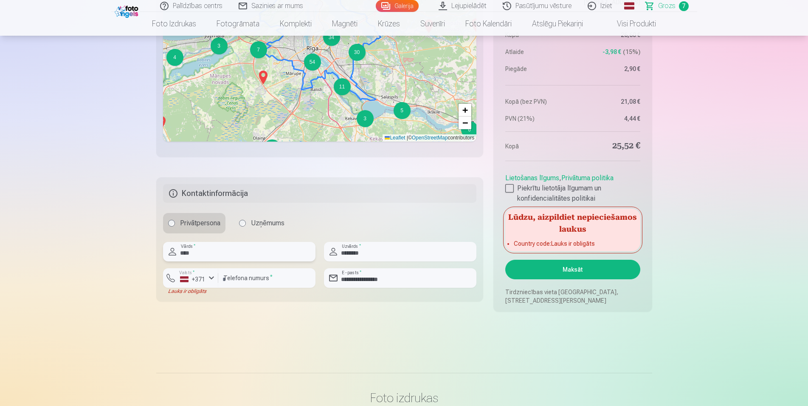
click at [205, 251] on input "****" at bounding box center [239, 252] width 152 height 20
click at [580, 269] on button "Maksāt" at bounding box center [572, 269] width 135 height 20
